Goal: Task Accomplishment & Management: Complete application form

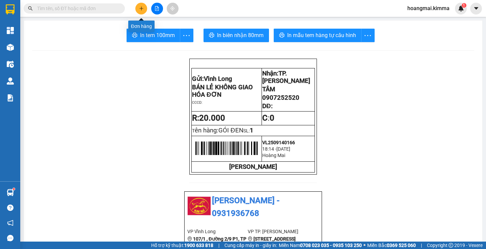
click at [140, 4] on button at bounding box center [141, 9] width 12 height 12
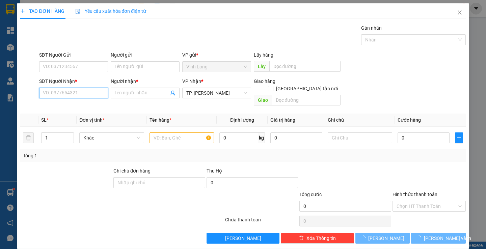
click at [82, 93] on input "SĐT Người Nhận *" at bounding box center [73, 93] width 69 height 11
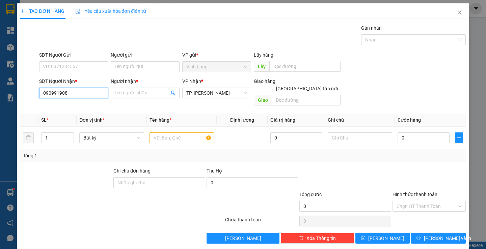
type input "0909919084"
drag, startPoint x: 76, startPoint y: 106, endPoint x: 68, endPoint y: 109, distance: 8.0
click at [76, 106] on div "0909919084 - CHỊ [PERSON_NAME]" at bounding box center [79, 106] width 75 height 7
type input "CHỊ [PERSON_NAME]"
type input "0909919084"
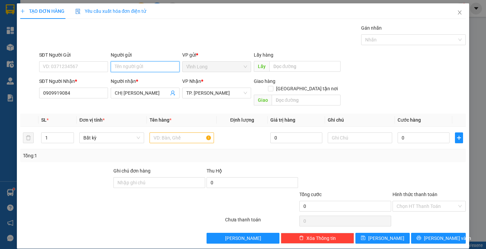
click at [133, 67] on input "Người gửi" at bounding box center [145, 66] width 69 height 11
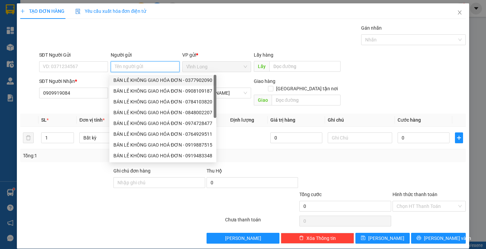
click at [145, 77] on div "BÁN LẺ KHÔNG GIAO HÓA ĐƠN - 0377902090" at bounding box center [162, 80] width 99 height 7
type input "0377902090"
type input "BÁN LẺ KHÔNG GIAO HÓA ĐƠN"
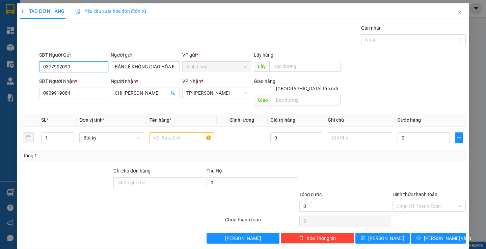
click at [93, 62] on input "0377902090" at bounding box center [73, 66] width 69 height 11
click at [168, 133] on input "text" at bounding box center [181, 138] width 64 height 11
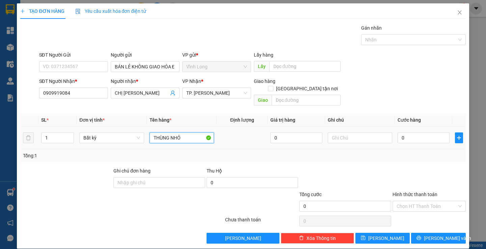
type input "THÙNG NHỎ"
type input "THƯ"
type input "3"
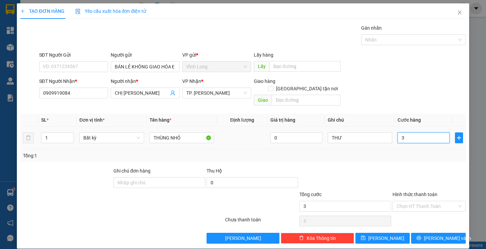
type input "30"
type input "30.000"
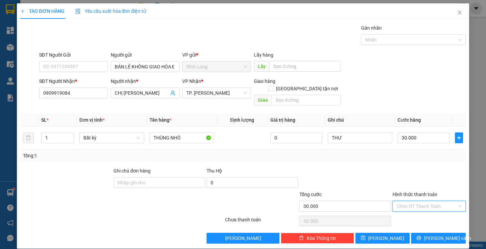
click at [438, 201] on input "Hình thức thanh toán" at bounding box center [426, 206] width 60 height 10
click at [420, 211] on div "Tại văn phòng" at bounding box center [425, 212] width 64 height 7
type input "0"
drag, startPoint x: 443, startPoint y: 228, endPoint x: 419, endPoint y: 210, distance: 29.8
click at [442, 235] on span "[PERSON_NAME] và In" at bounding box center [447, 238] width 47 height 7
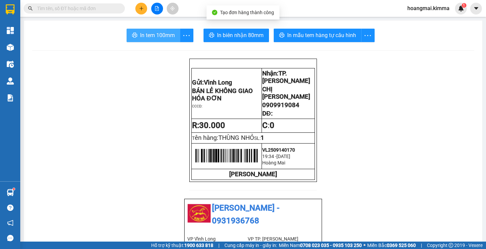
click at [147, 35] on span "In tem 100mm" at bounding box center [157, 35] width 35 height 8
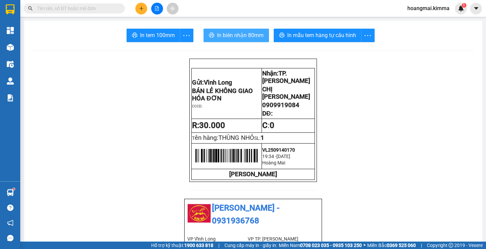
click at [217, 34] on span "In biên nhận 80mm" at bounding box center [240, 35] width 47 height 8
